Goal: Task Accomplishment & Management: Use online tool/utility

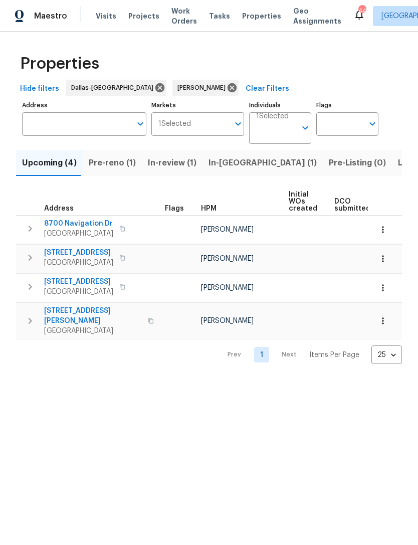
click at [111, 164] on span "Pre-reno (1)" at bounding box center [112, 163] width 47 height 14
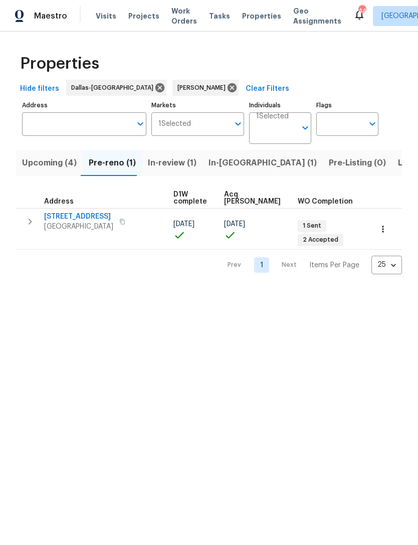
scroll to position [0, 162]
click at [44, 163] on span "Upcoming (4)" at bounding box center [49, 163] width 55 height 14
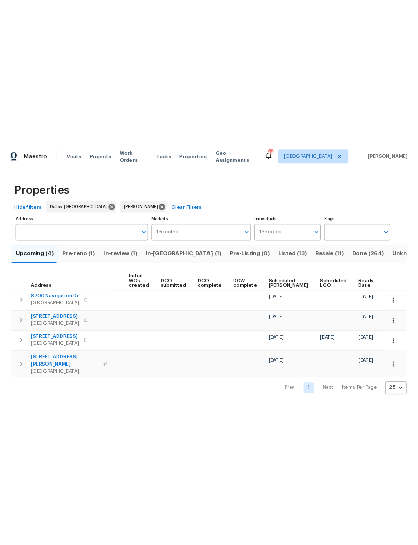
scroll to position [0, 72]
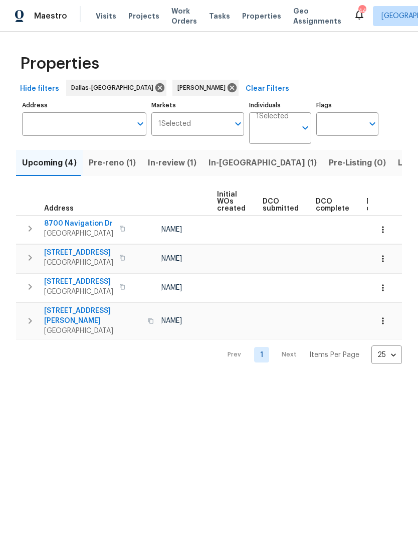
click at [173, 16] on span "Work Orders" at bounding box center [184, 16] width 26 height 20
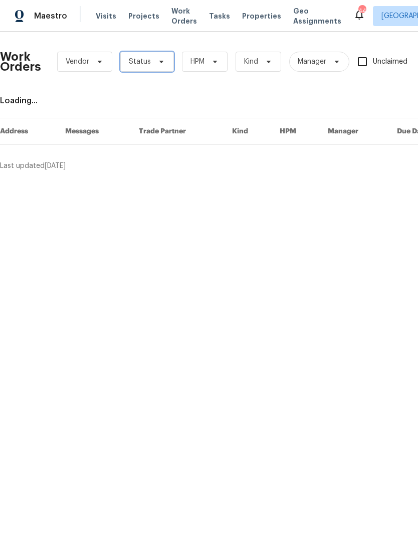
click at [162, 63] on icon at bounding box center [161, 62] width 8 height 8
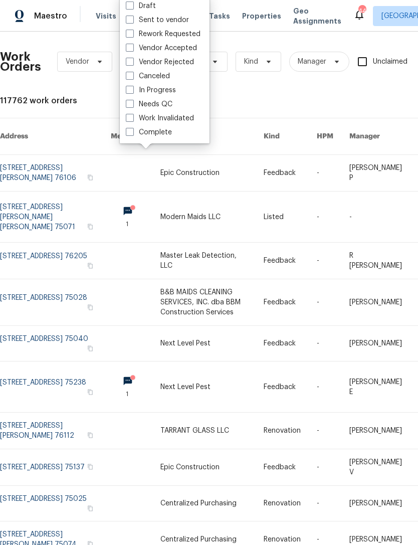
click at [164, 103] on label "Needs QC" at bounding box center [149, 104] width 47 height 10
click at [132, 103] on input "Needs QC" at bounding box center [129, 102] width 7 height 7
checkbox input "true"
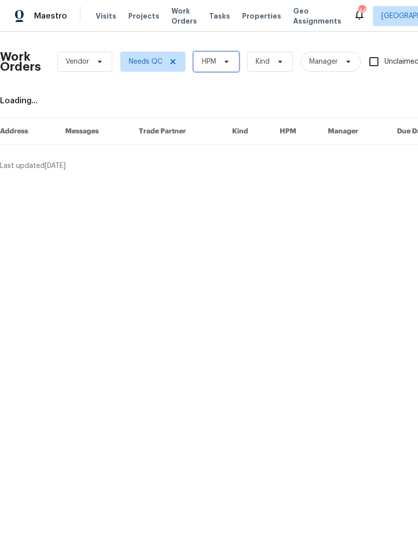
click at [226, 64] on icon at bounding box center [226, 62] width 8 height 8
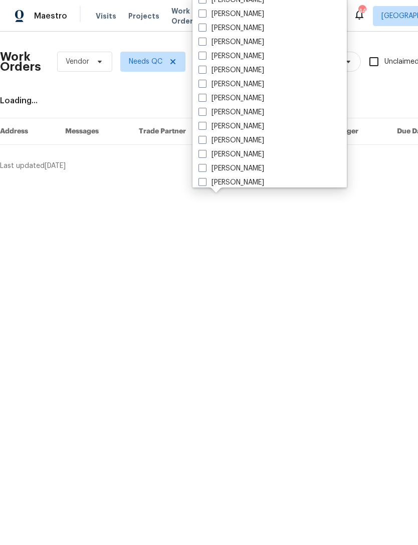
scroll to position [511, 0]
click at [209, 124] on label "[PERSON_NAME]" at bounding box center [231, 126] width 66 height 10
click at [205, 124] on input "[PERSON_NAME]" at bounding box center [201, 124] width 7 height 7
checkbox input "true"
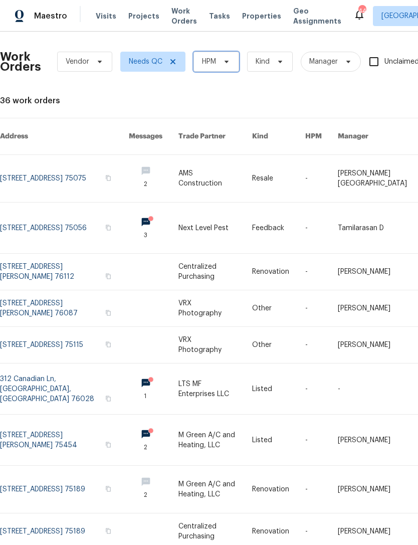
click at [221, 59] on span at bounding box center [224, 62] width 11 height 8
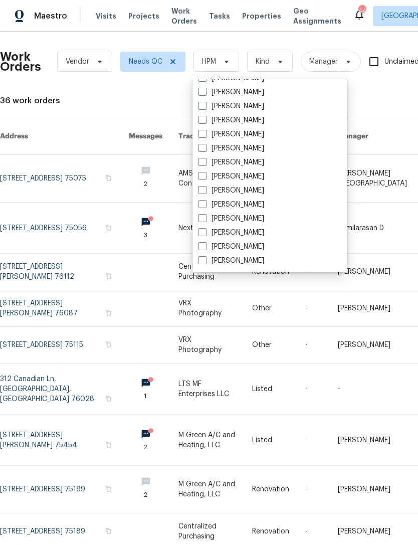
scroll to position [559, 0]
click at [241, 162] on label "[PERSON_NAME]" at bounding box center [231, 162] width 66 height 10
click at [205, 162] on input "[PERSON_NAME]" at bounding box center [201, 160] width 7 height 7
checkbox input "true"
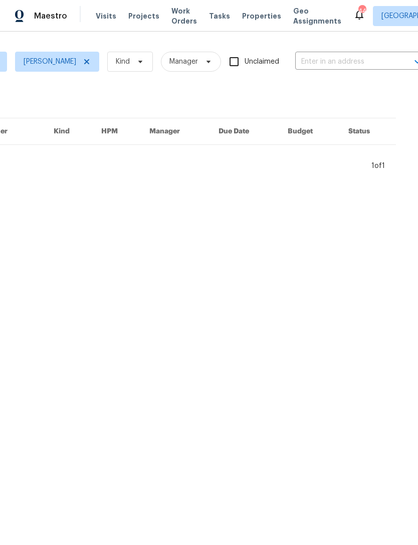
scroll to position [0, 182]
click at [338, 59] on input "text" at bounding box center [341, 62] width 100 height 16
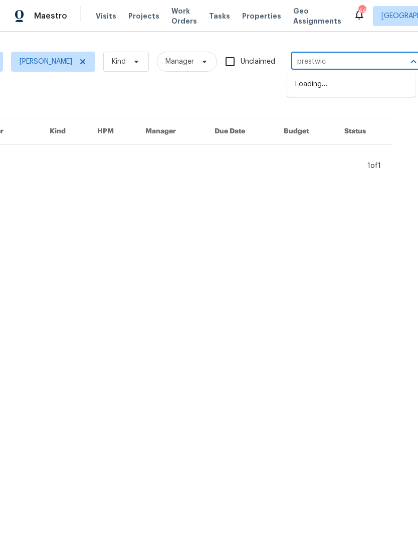
type input "prestwick"
click at [343, 126] on li "[STREET_ADDRESS]" at bounding box center [351, 117] width 128 height 17
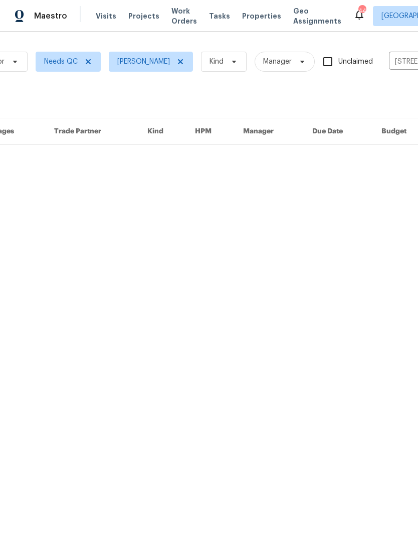
scroll to position [0, 84]
click at [85, 64] on icon at bounding box center [89, 62] width 8 height 8
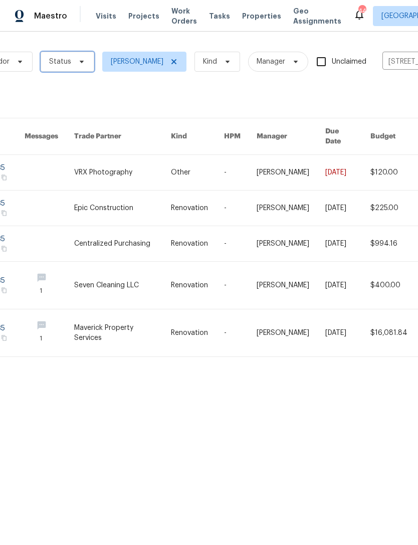
scroll to position [0, 55]
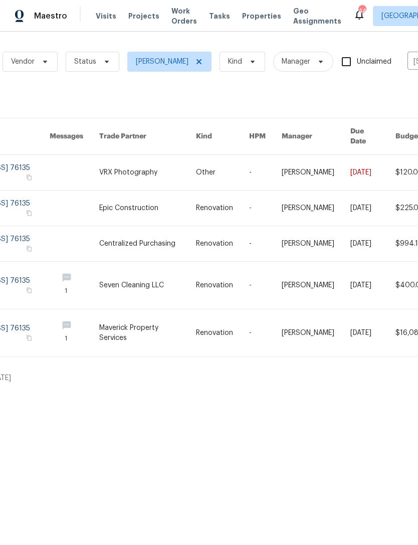
click at [235, 200] on link at bounding box center [222, 207] width 53 height 35
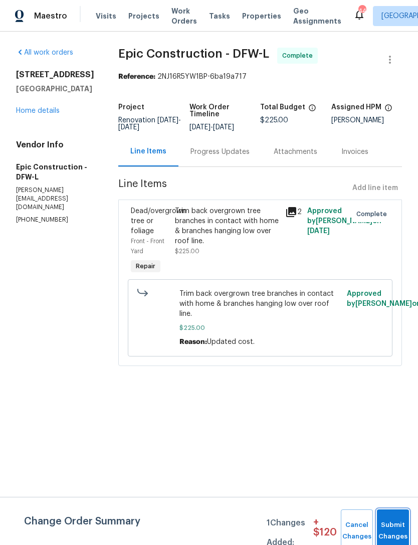
click at [400, 526] on button "Submit Changes" at bounding box center [393, 530] width 32 height 43
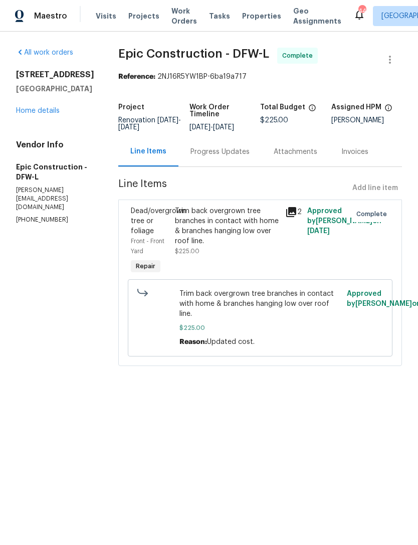
click at [244, 224] on div "Trim back overgrown tree branches in contact with home & branches hanging low o…" at bounding box center [227, 226] width 104 height 40
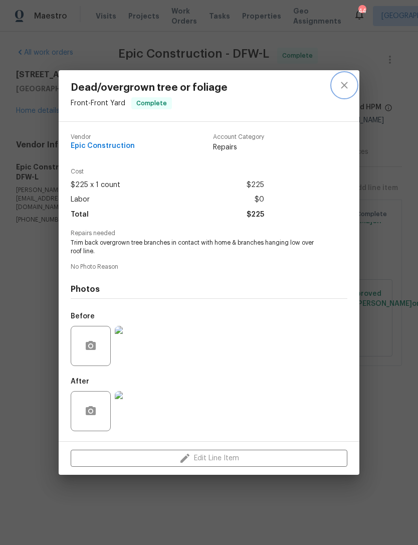
click at [344, 81] on icon "close" at bounding box center [344, 85] width 12 height 12
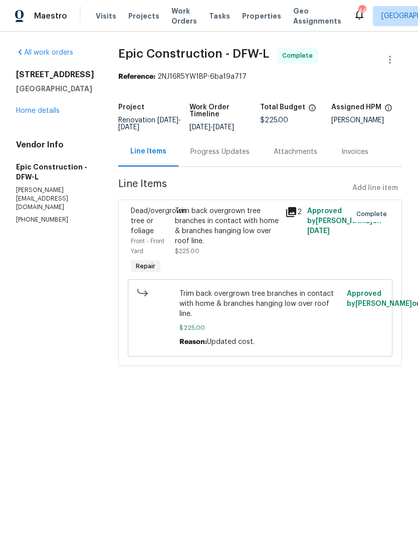
click at [236, 149] on div "Progress Updates" at bounding box center [219, 152] width 59 height 10
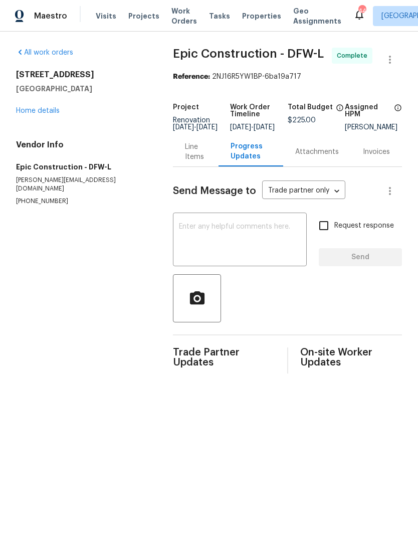
click at [51, 110] on link "Home details" at bounding box center [38, 110] width 44 height 7
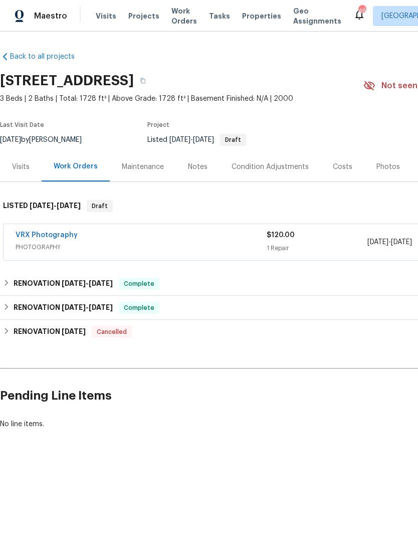
click at [254, 15] on span "Properties" at bounding box center [261, 16] width 39 height 10
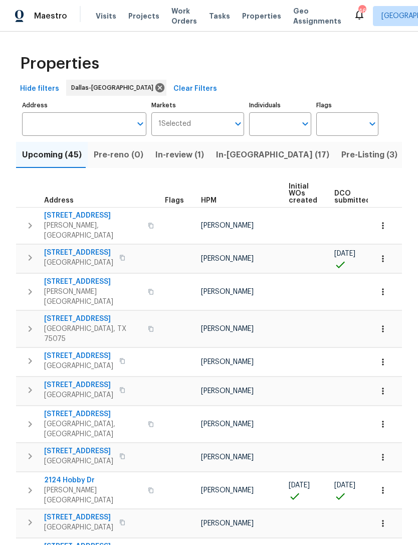
click at [281, 115] on input "Individuals" at bounding box center [272, 124] width 47 height 24
type input "[PERSON_NAME]"
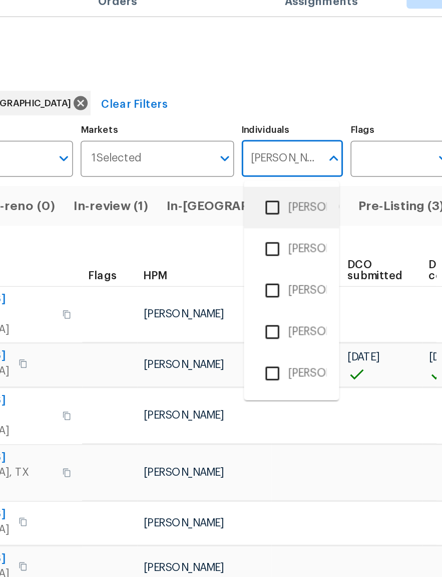
click at [275, 145] on li "[PERSON_NAME]" at bounding box center [298, 155] width 46 height 21
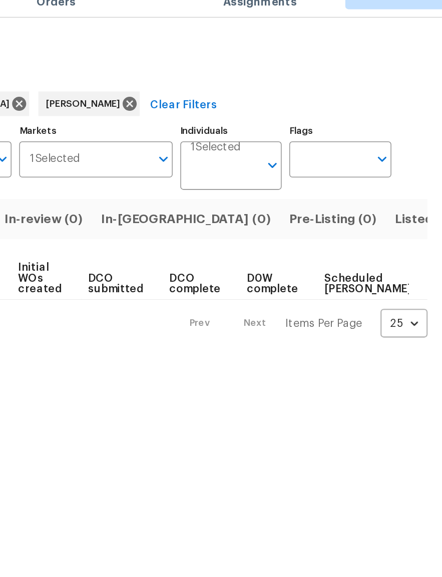
click at [319, 122] on icon "Open" at bounding box center [325, 128] width 12 height 12
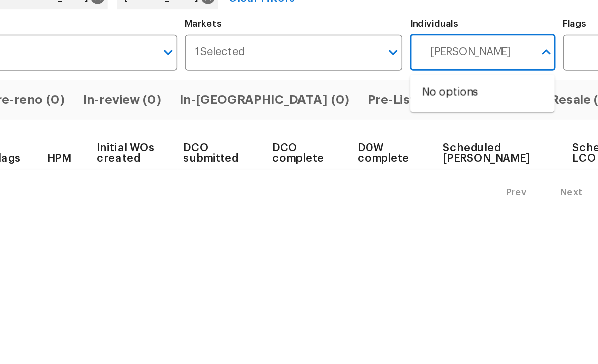
type input "[PERSON_NAME]"
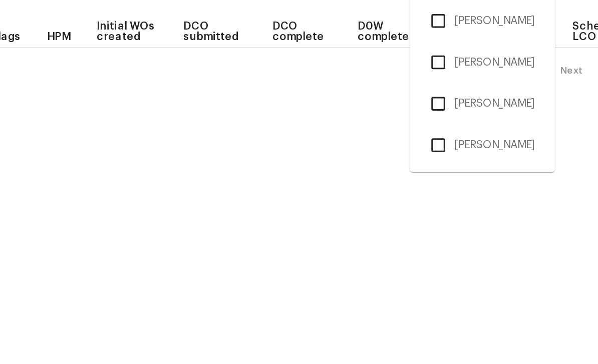
click at [372, 226] on input "checkbox" at bounding box center [382, 236] width 21 height 21
